Goal: Communication & Community: Answer question/provide support

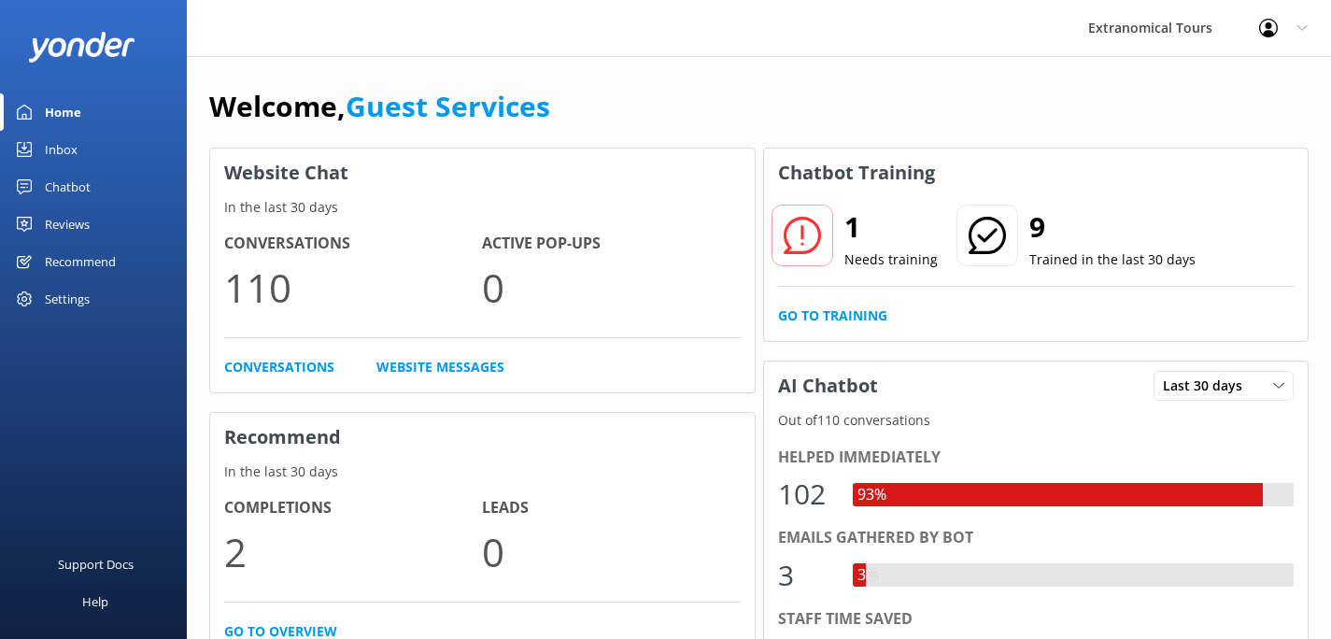
click at [73, 149] on div "Inbox" at bounding box center [61, 149] width 33 height 37
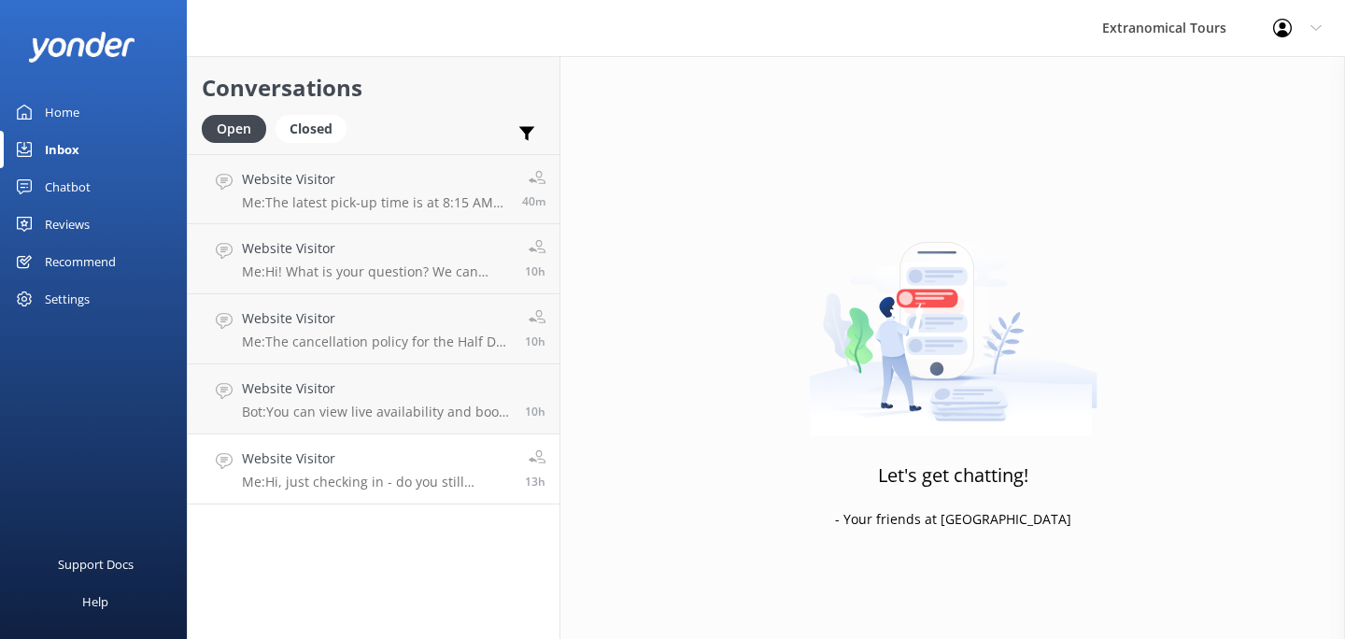
click at [372, 455] on h4 "Website Visitor" at bounding box center [376, 458] width 269 height 21
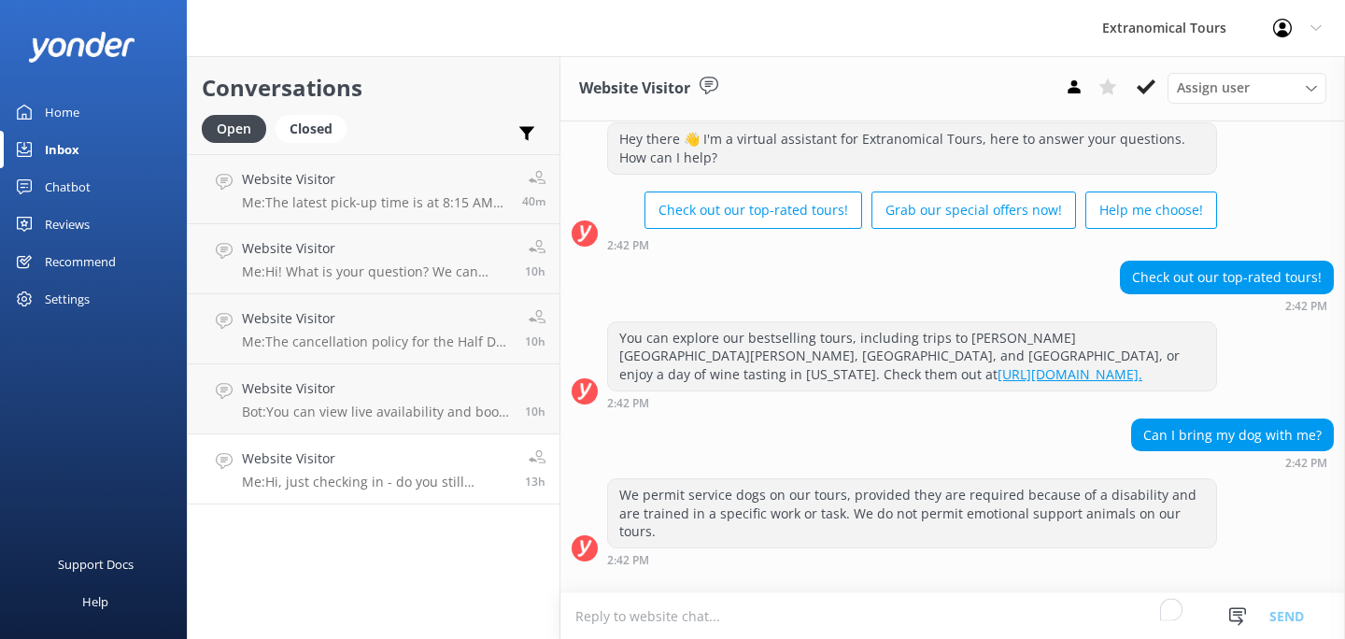
scroll to position [151, 0]
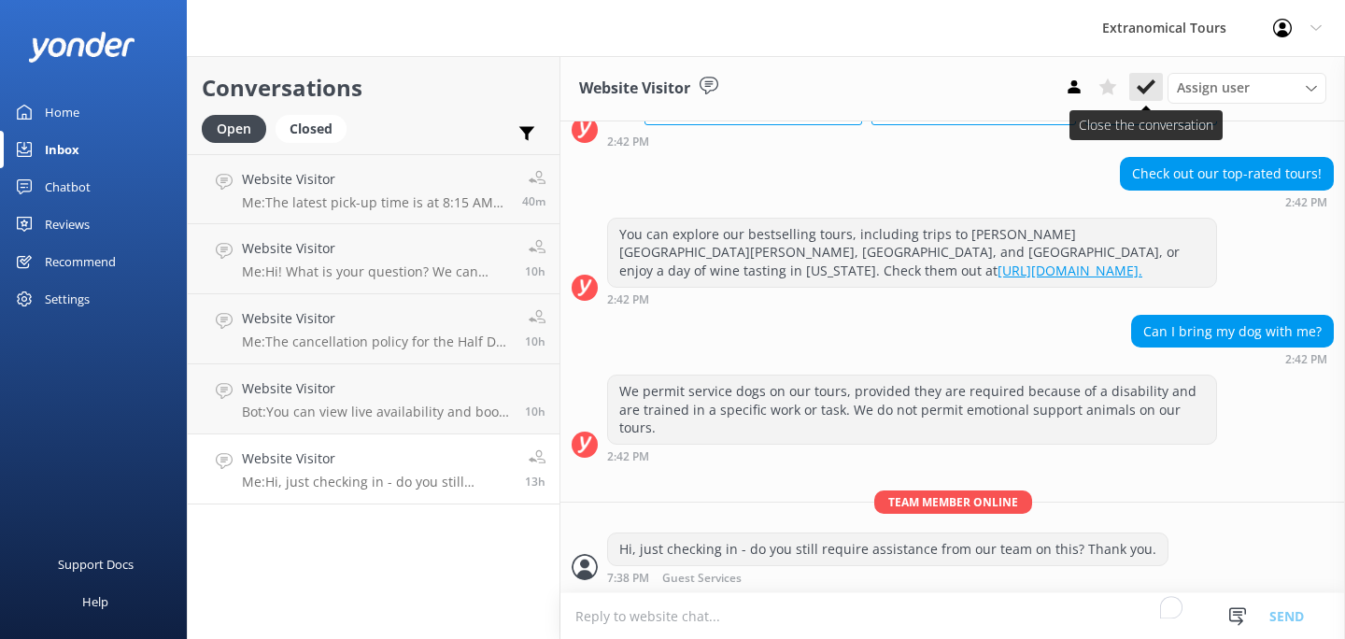
click at [1149, 81] on icon at bounding box center [1146, 87] width 19 height 19
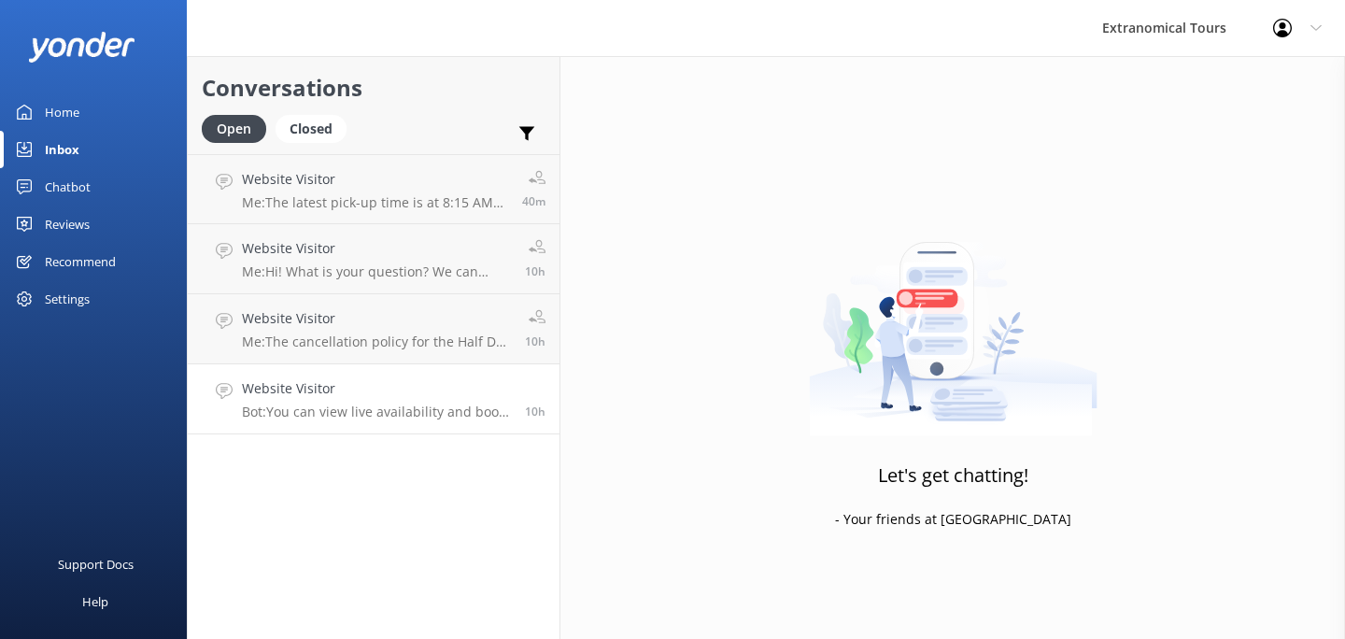
click at [388, 403] on p "Bot: You can view live availability and book your Half Day Wine Country Tour fr…" at bounding box center [376, 411] width 269 height 17
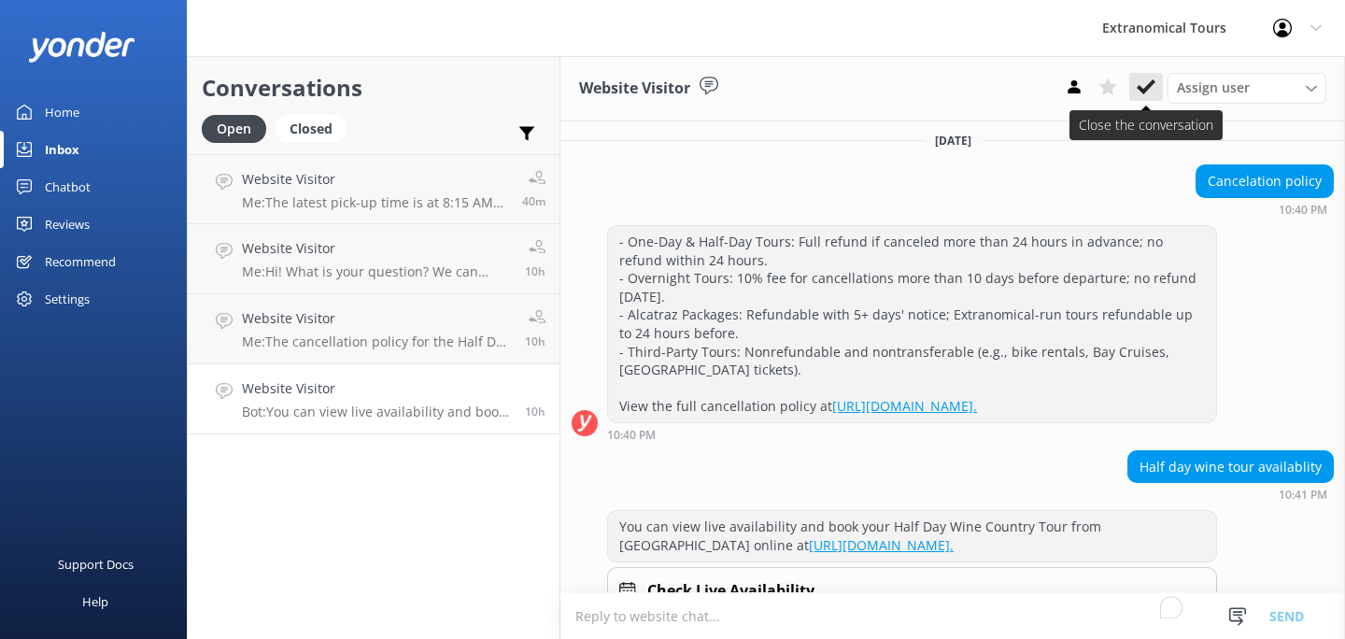
scroll to position [1294, 0]
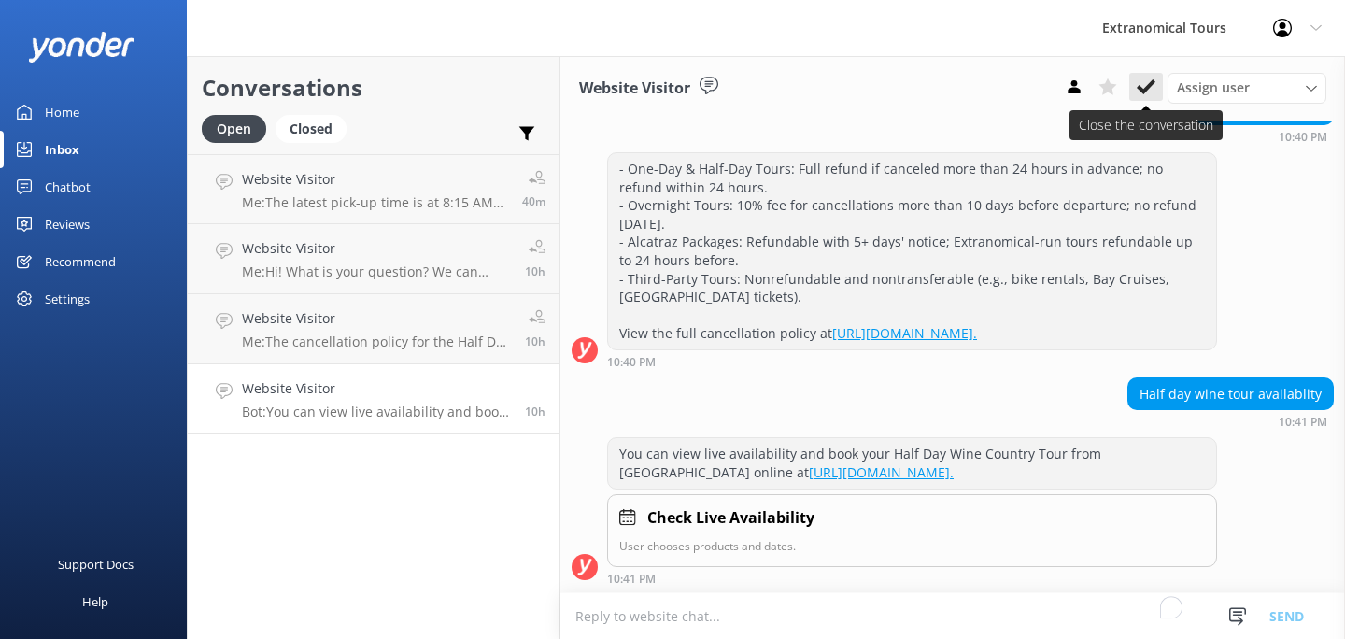
click at [1151, 87] on icon at bounding box center [1146, 87] width 19 height 19
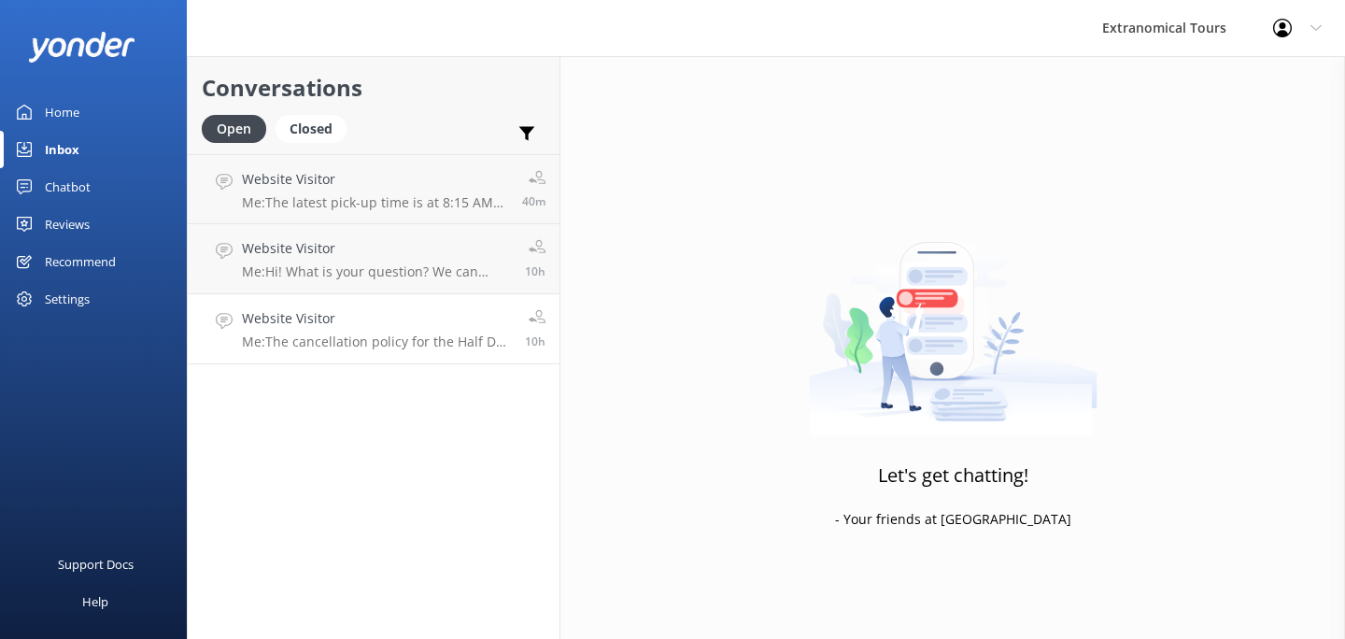
click at [439, 326] on h4 "Website Visitor" at bounding box center [376, 318] width 269 height 21
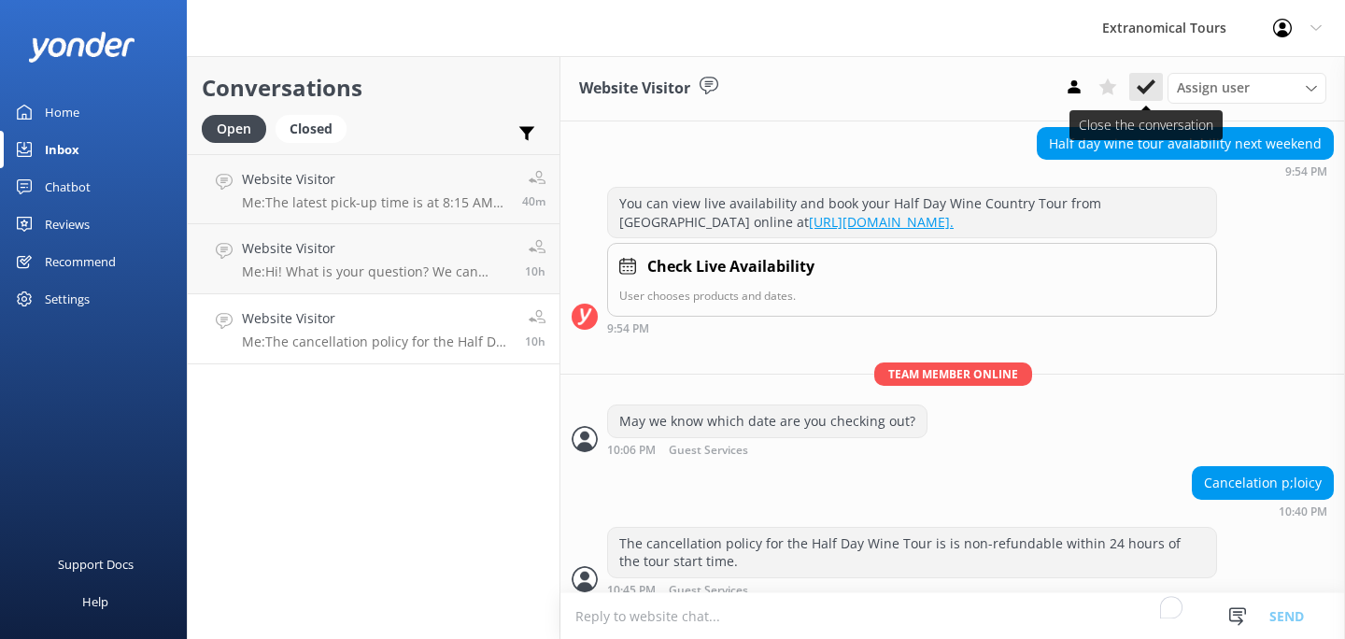
scroll to position [498, 0]
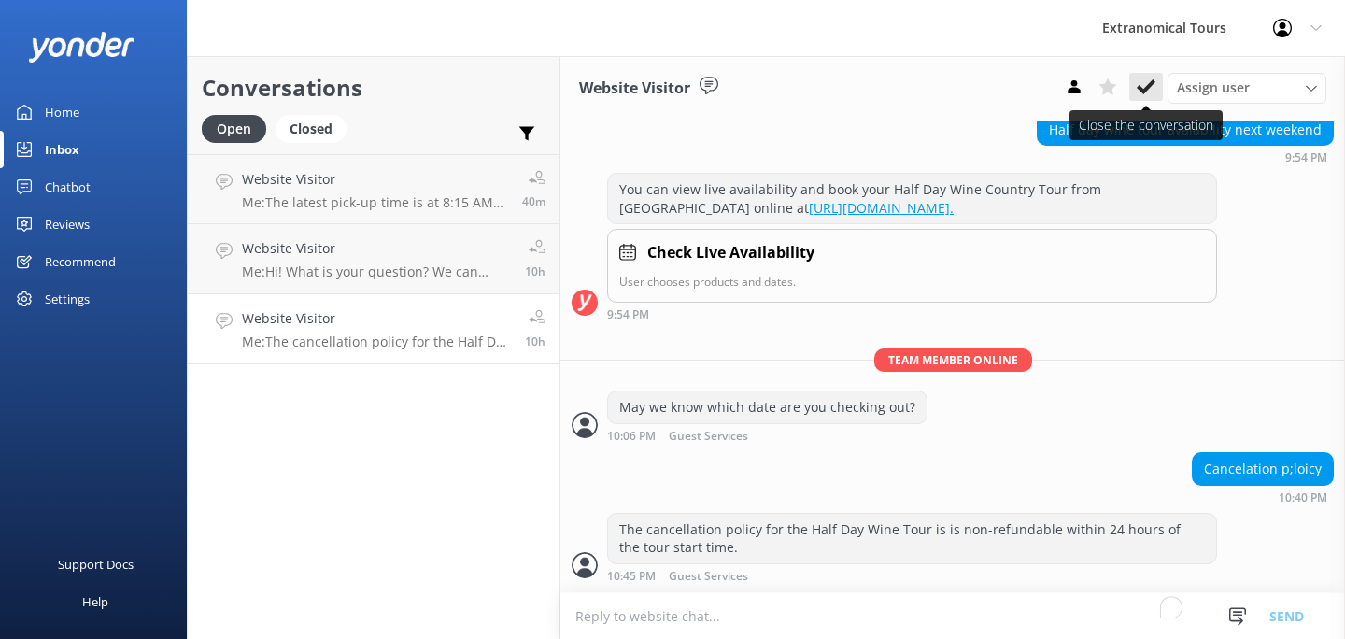
click at [1144, 87] on icon at bounding box center [1146, 87] width 19 height 19
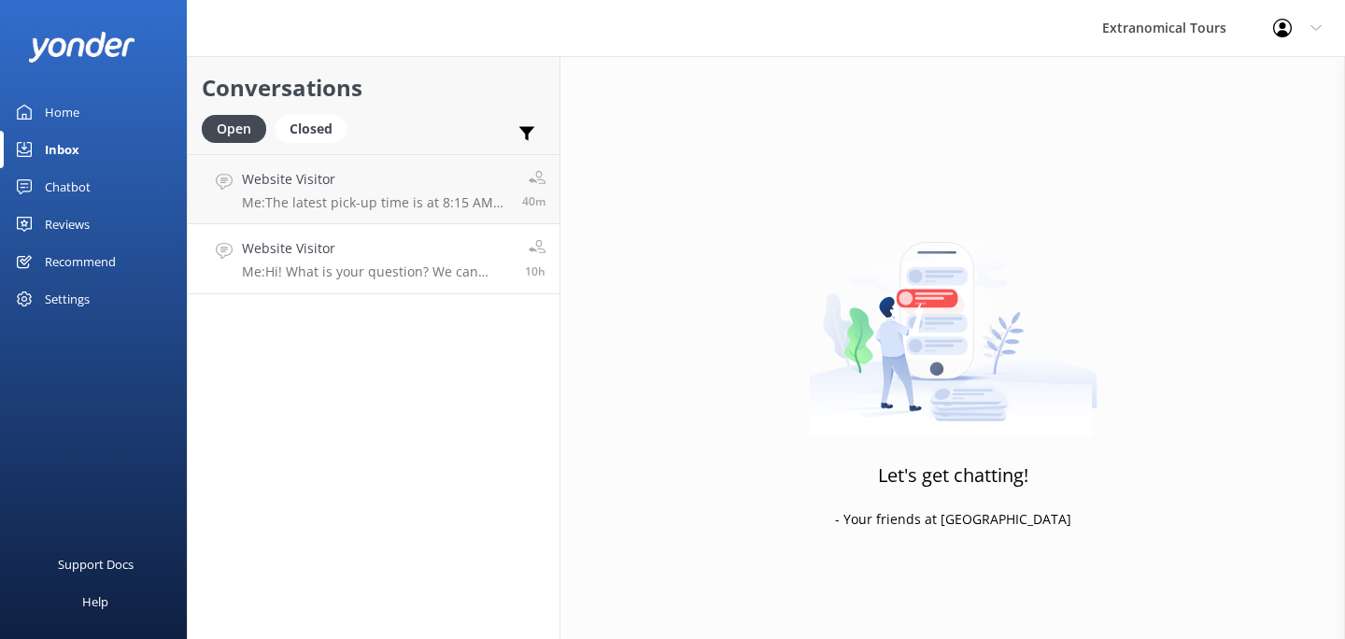
click at [403, 260] on div "Website Visitor Me: Hi! What is your question? We can help." at bounding box center [376, 258] width 269 height 41
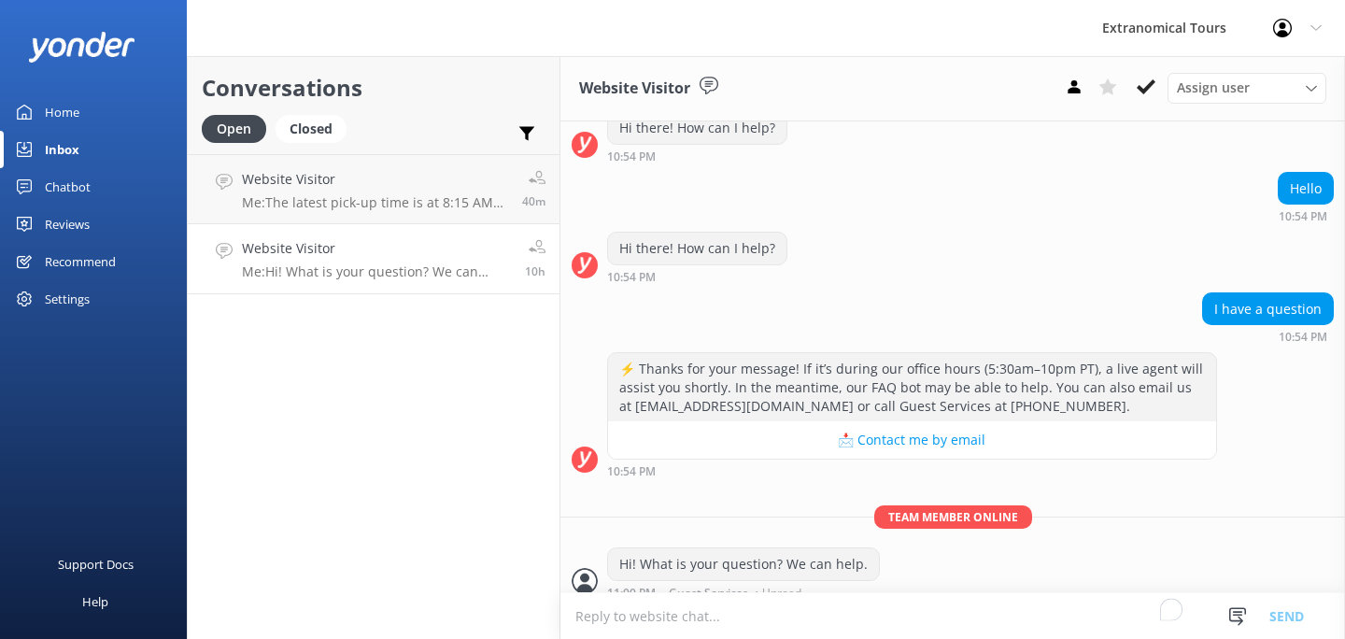
scroll to position [135, 0]
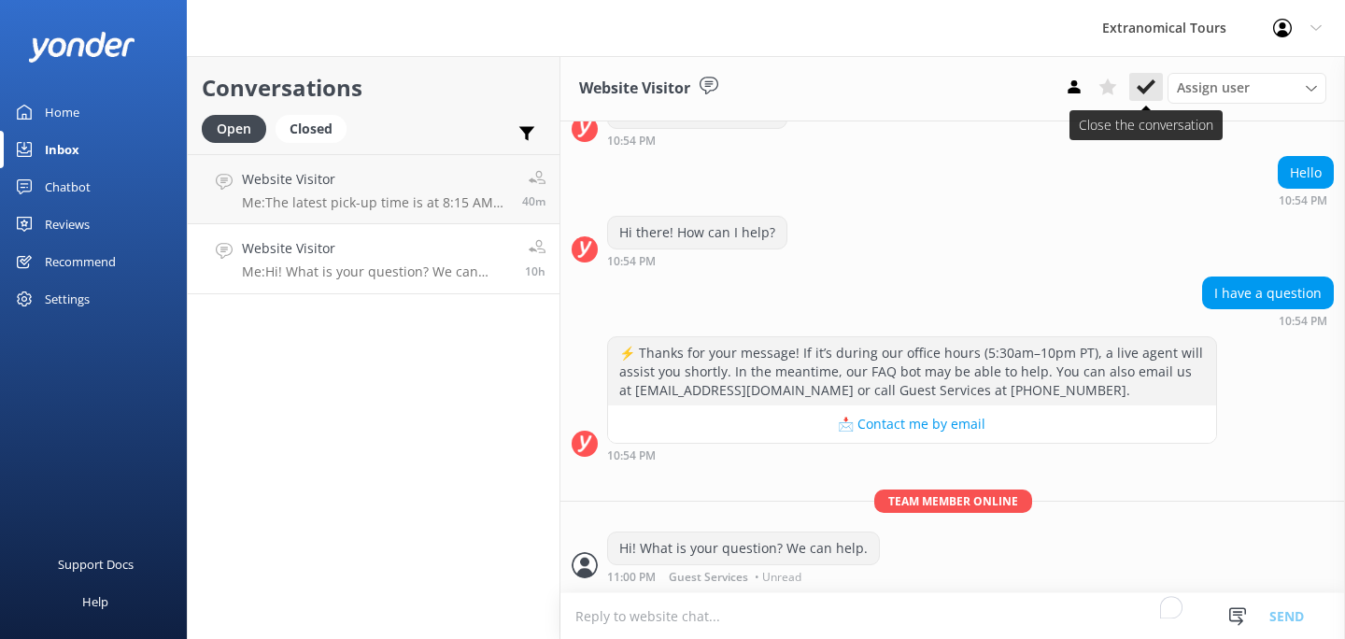
click at [1144, 89] on use at bounding box center [1146, 86] width 19 height 15
